Goal: Information Seeking & Learning: Learn about a topic

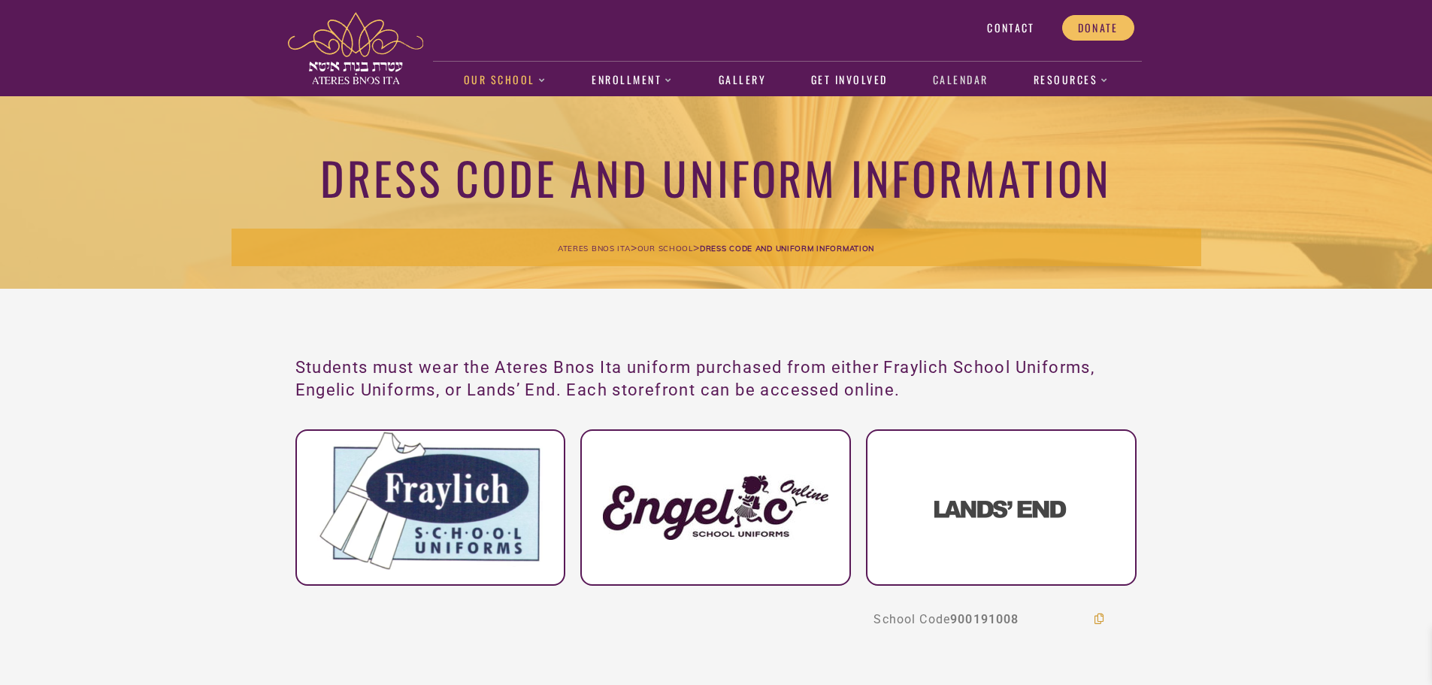
click at [972, 78] on link "Calendar" at bounding box center [960, 80] width 71 height 35
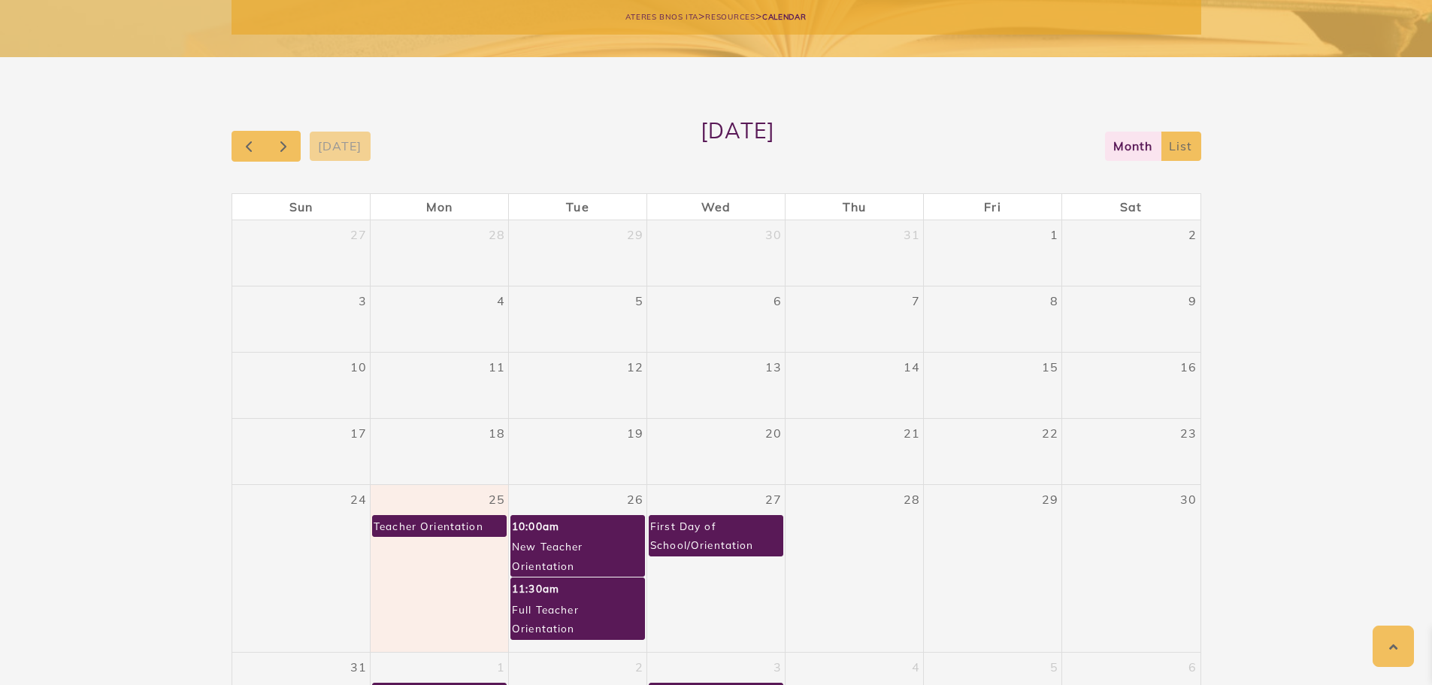
scroll to position [235, 0]
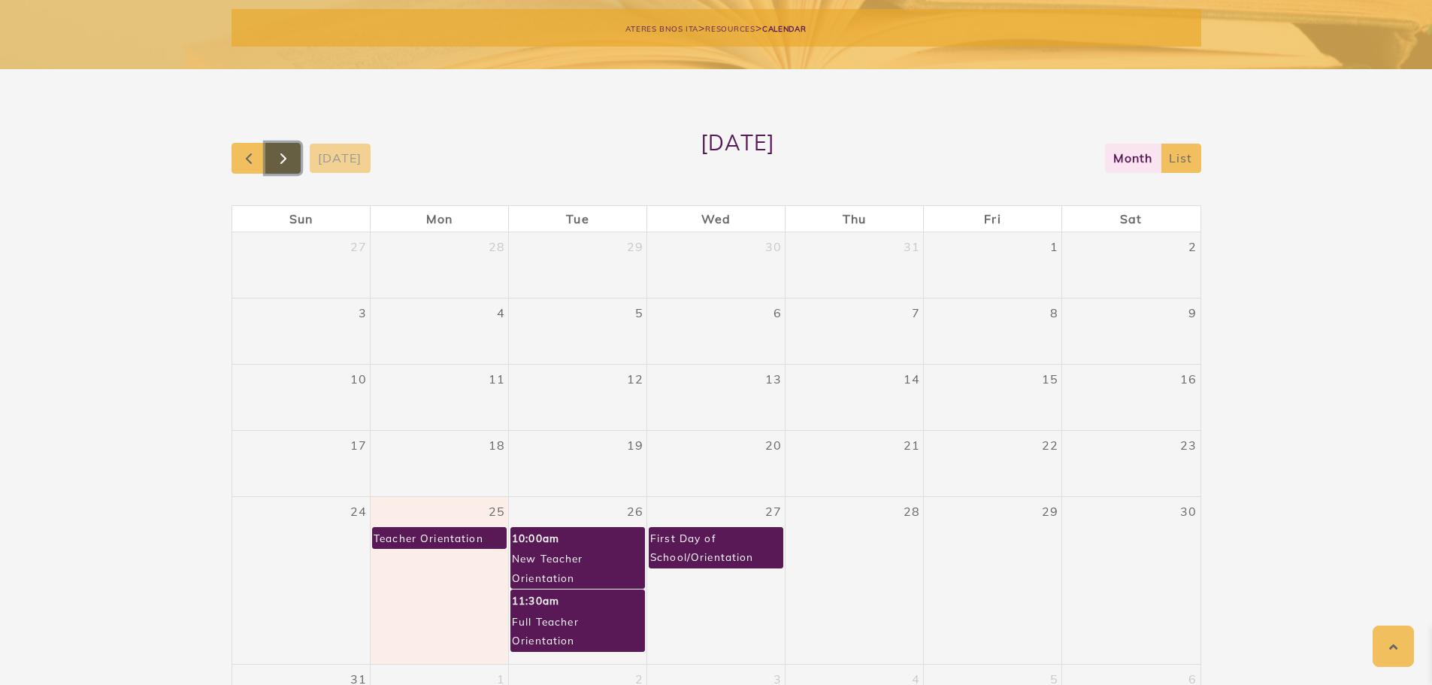
click at [293, 159] on span "button" at bounding box center [283, 159] width 18 height 18
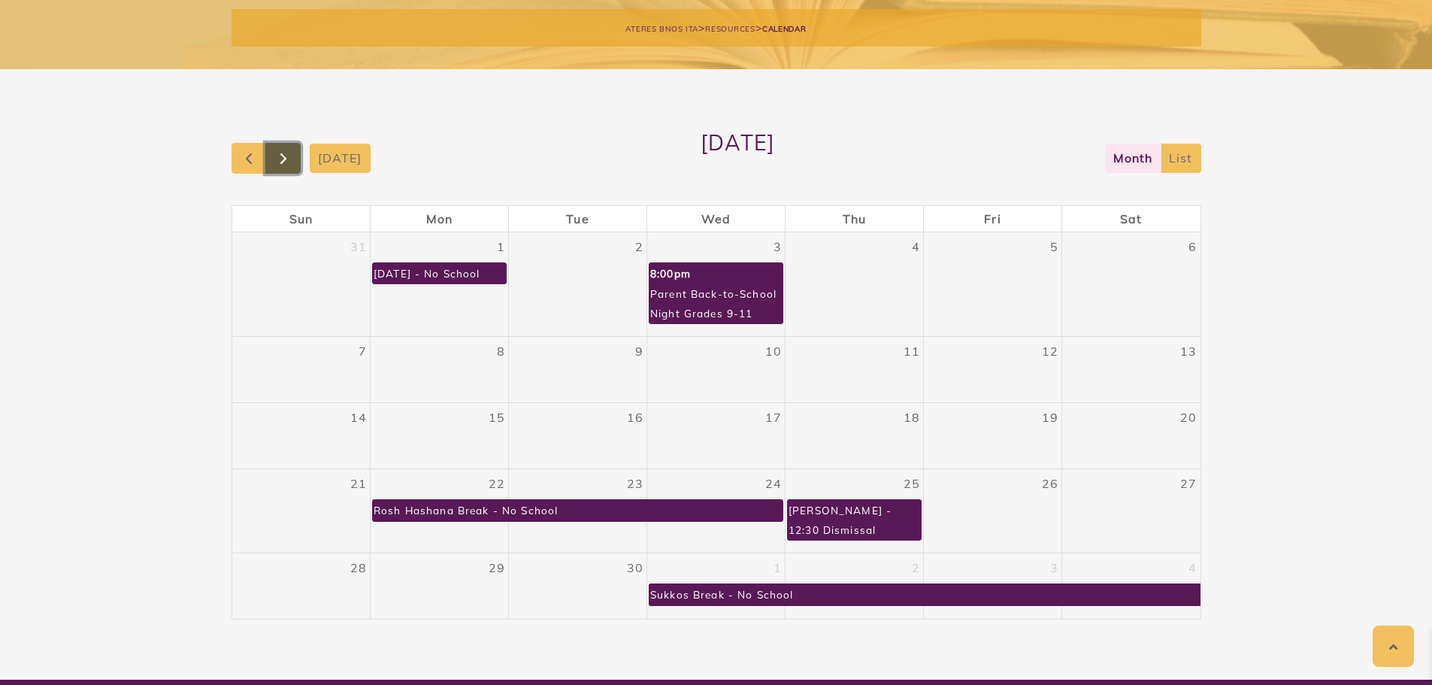
click at [287, 165] on span "button" at bounding box center [283, 159] width 18 height 18
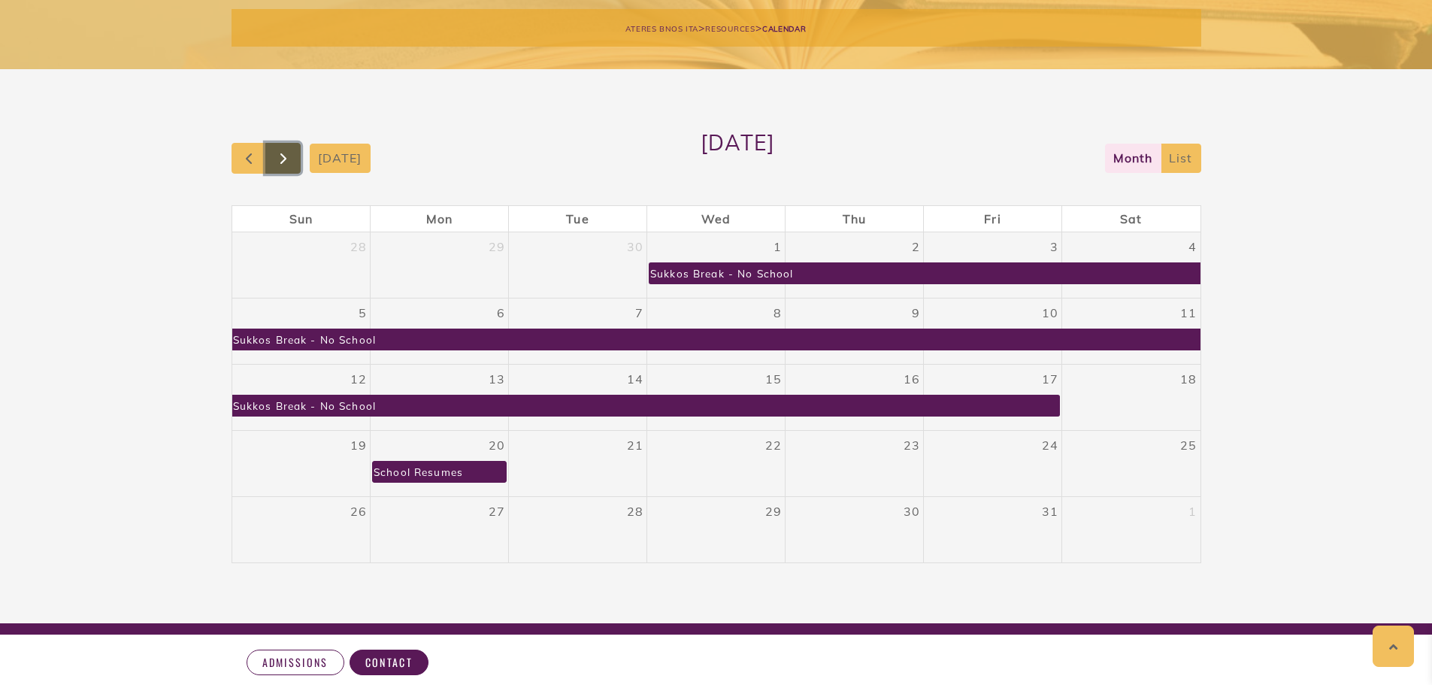
click at [290, 165] on span "button" at bounding box center [283, 159] width 18 height 18
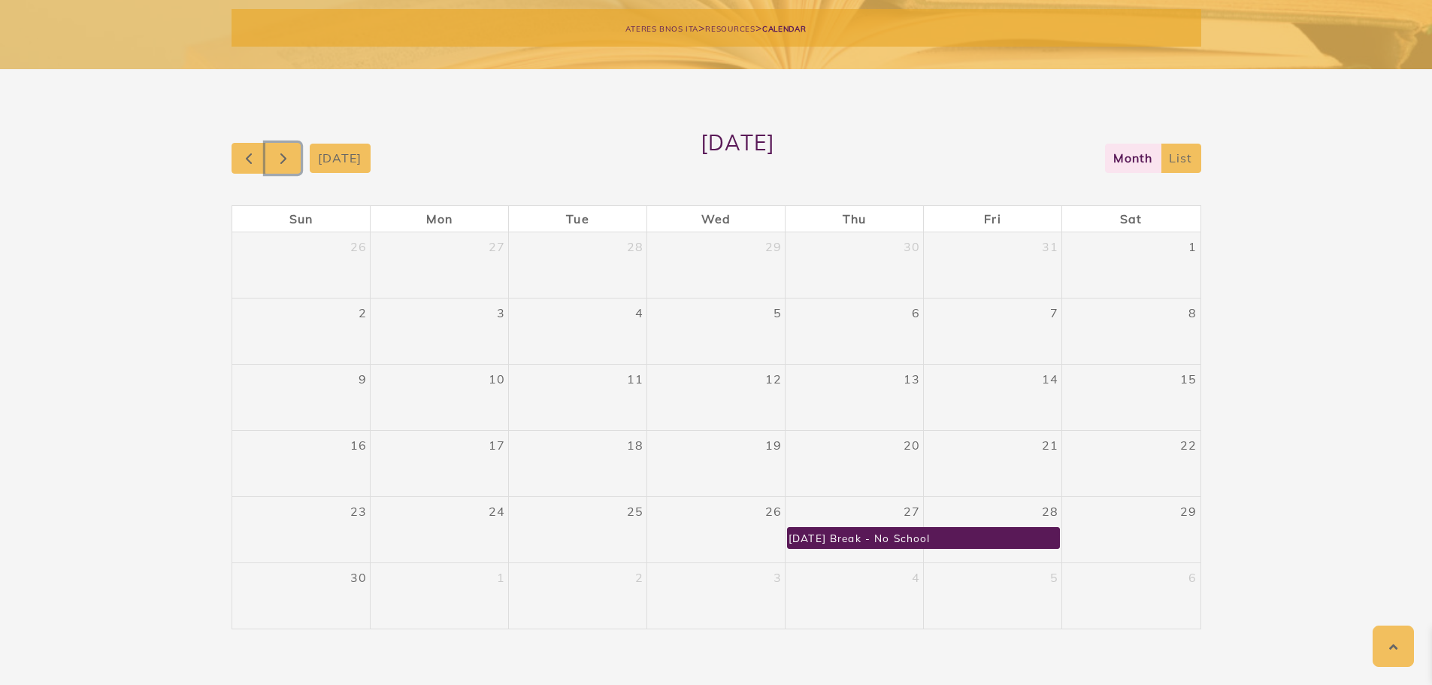
scroll to position [265, 0]
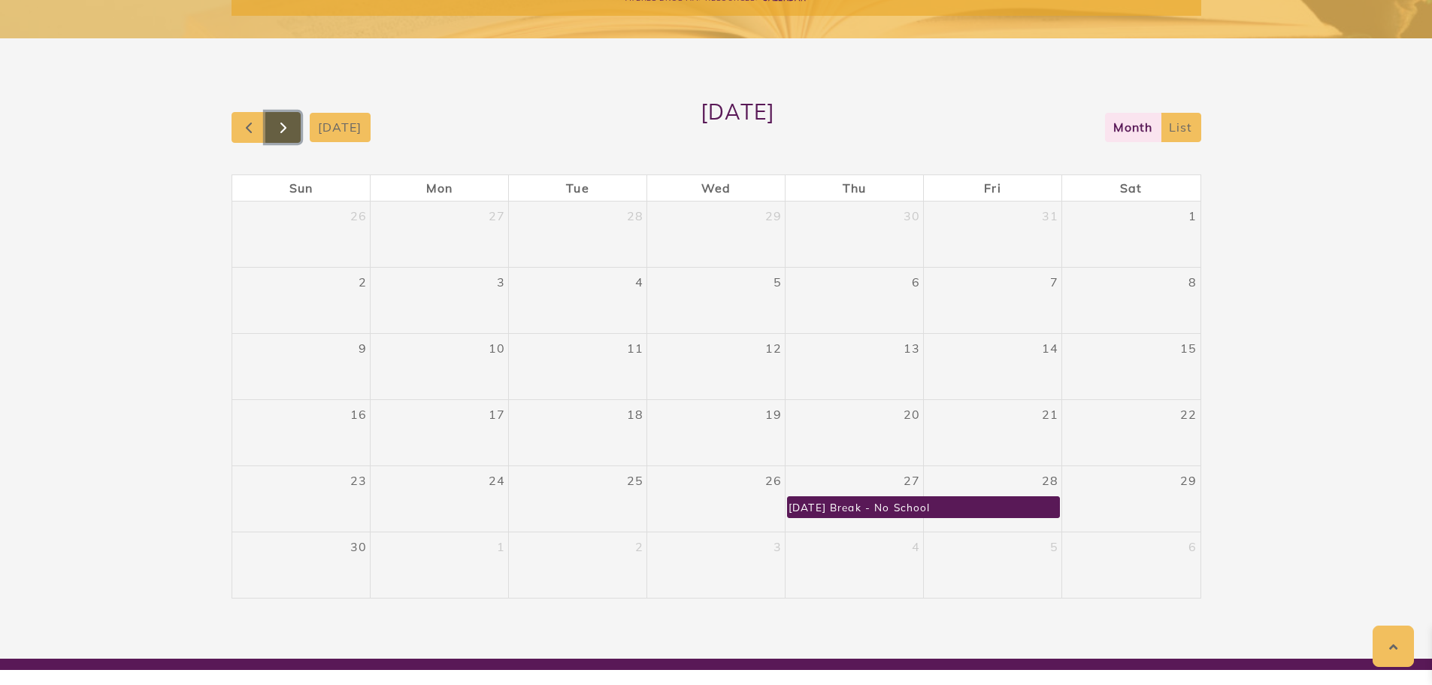
click at [279, 133] on span "button" at bounding box center [283, 128] width 18 height 18
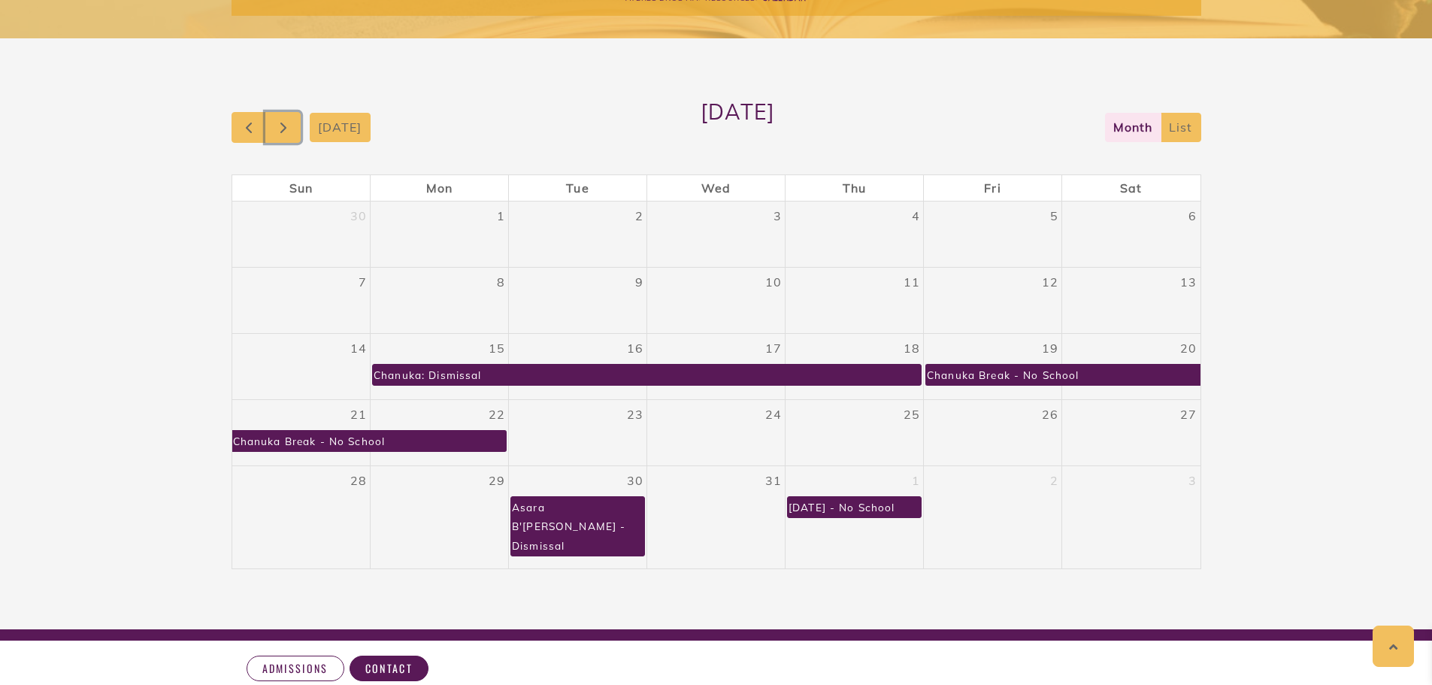
click at [469, 379] on div "Chanuka: Dismissal" at bounding box center [428, 375] width 110 height 20
click at [283, 127] on span "button" at bounding box center [283, 128] width 18 height 18
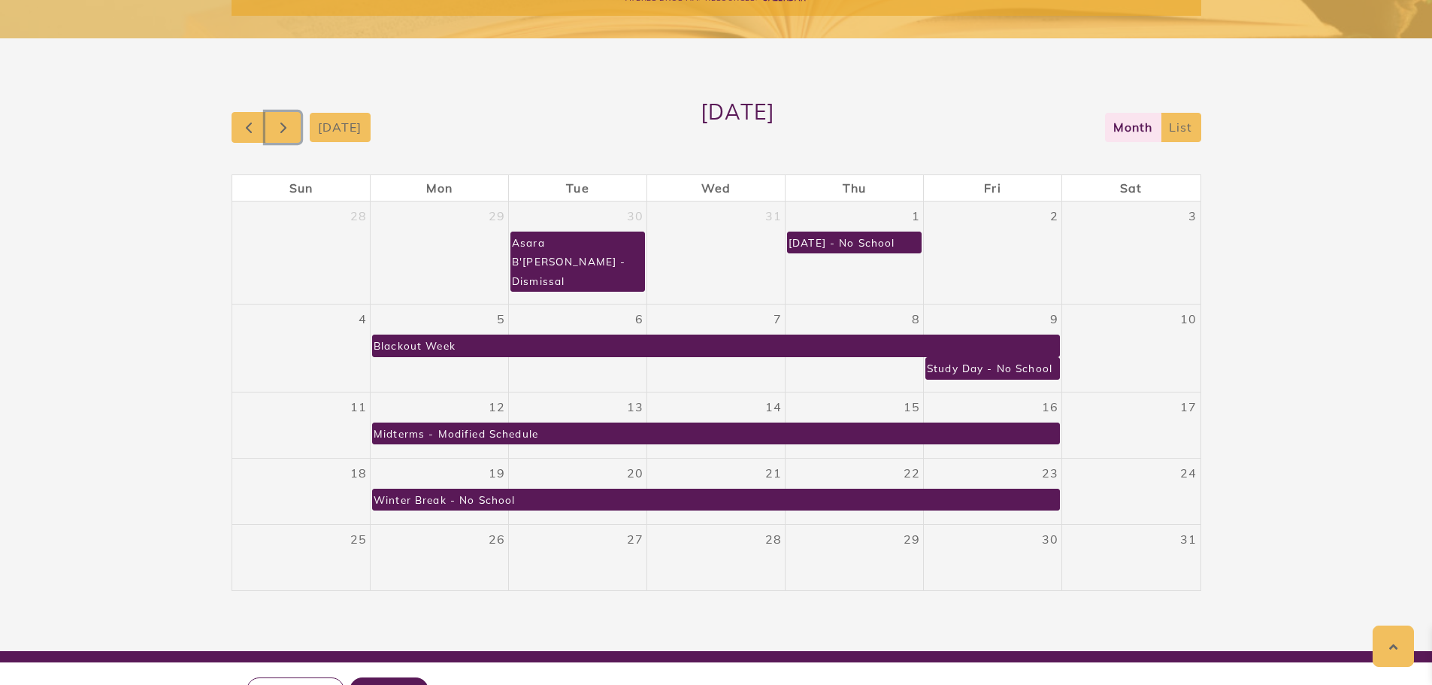
click at [396, 335] on div "Blackout Week" at bounding box center [414, 345] width 83 height 20
click at [286, 132] on span "button" at bounding box center [283, 128] width 18 height 18
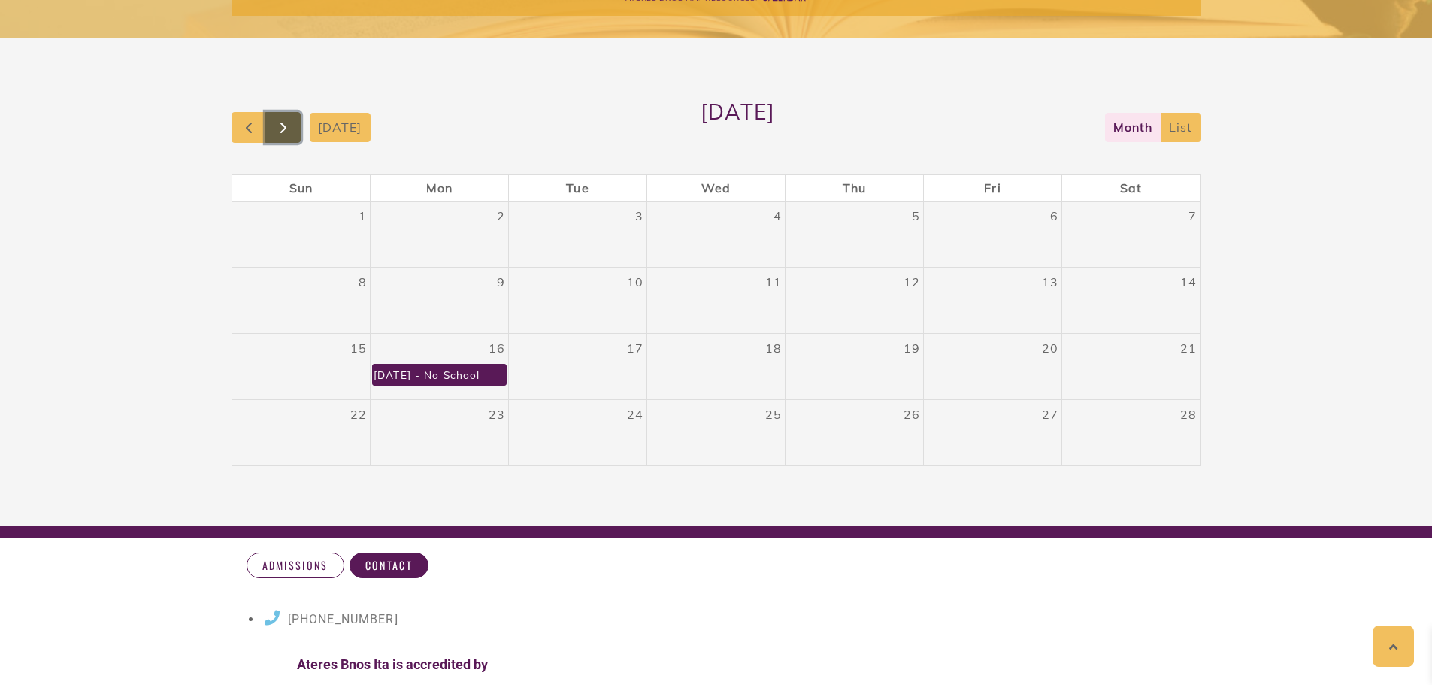
click at [289, 129] on span "button" at bounding box center [283, 128] width 18 height 18
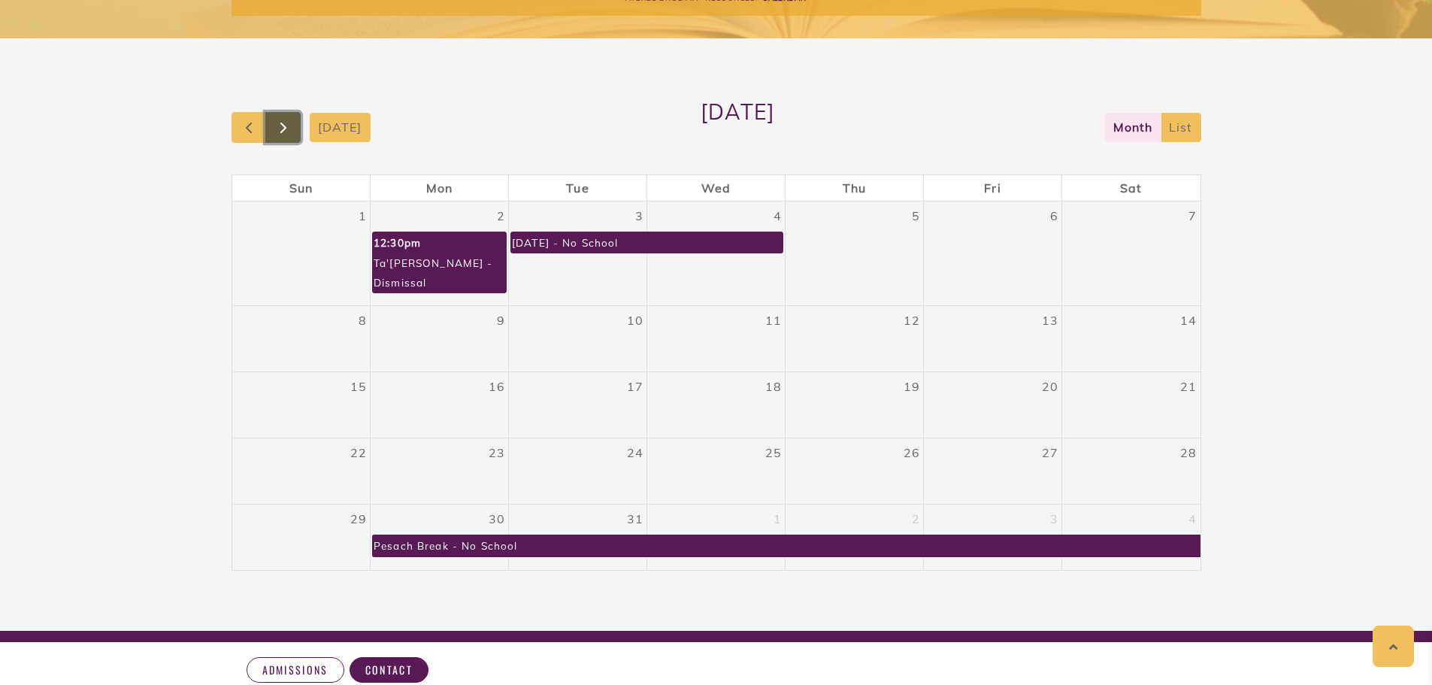
click at [280, 128] on span "button" at bounding box center [283, 128] width 18 height 18
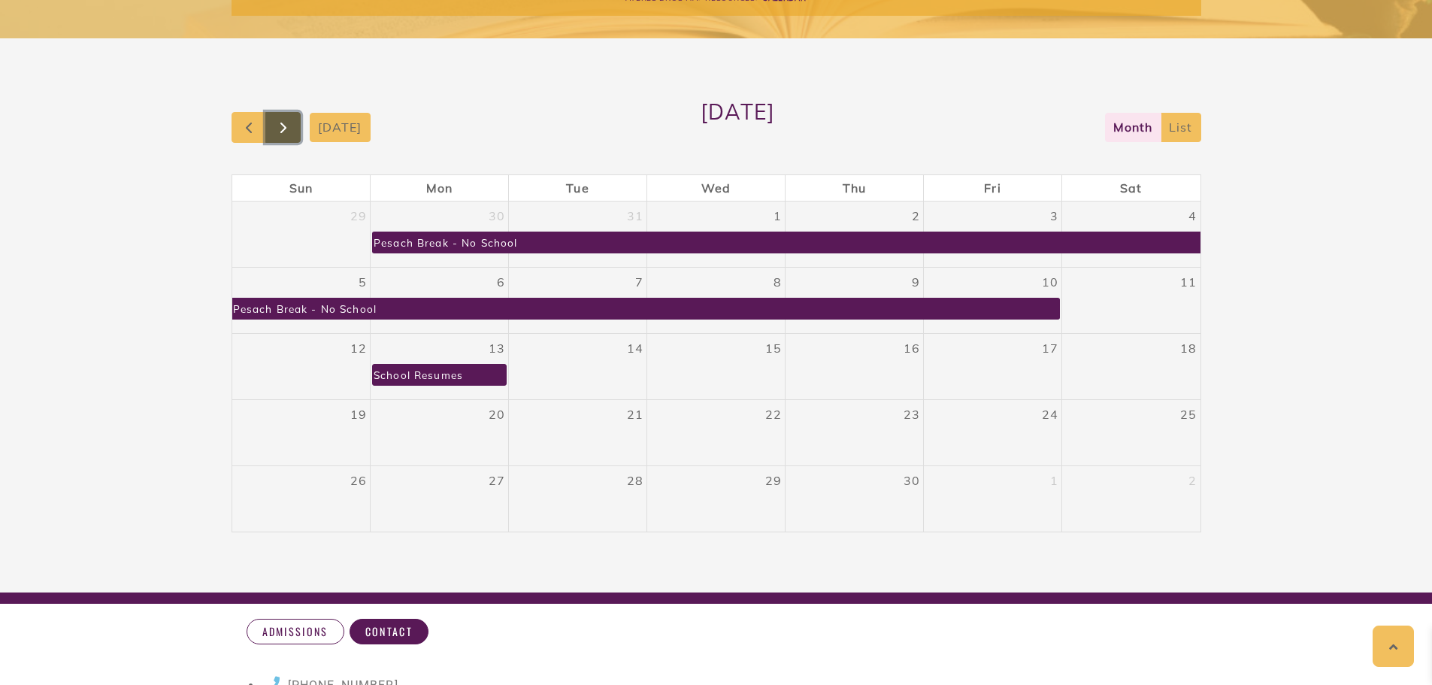
click at [280, 128] on span "button" at bounding box center [283, 128] width 18 height 18
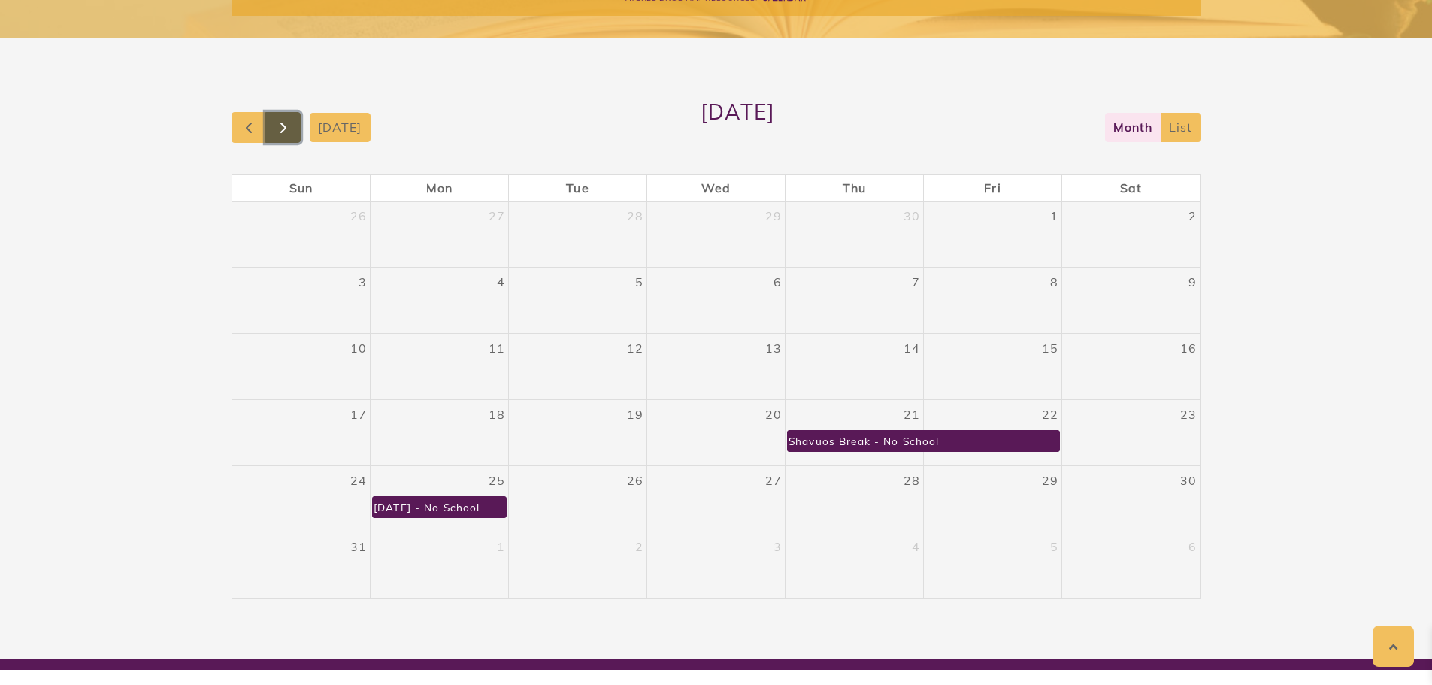
click at [280, 127] on span "button" at bounding box center [283, 128] width 18 height 18
